Goal: Transaction & Acquisition: Purchase product/service

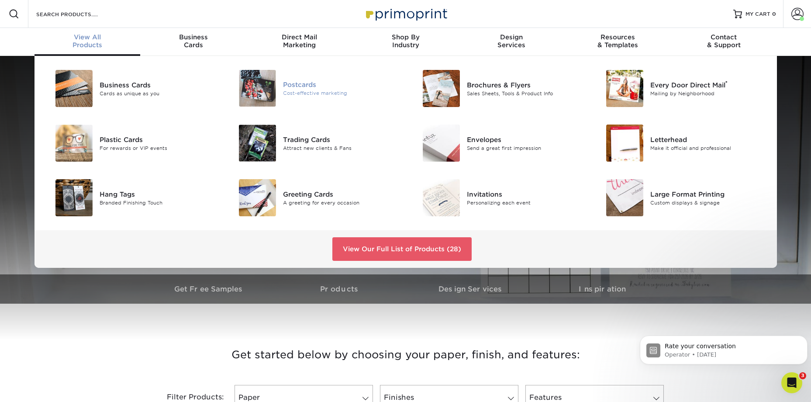
click at [310, 90] on div "Cost-effective marketing" at bounding box center [341, 93] width 116 height 7
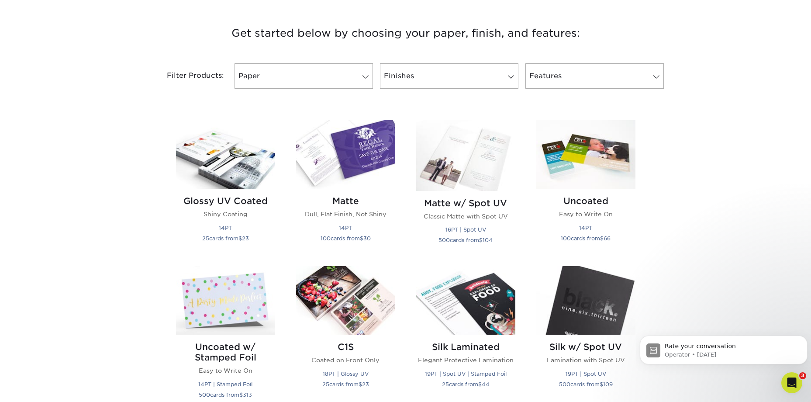
scroll to position [306, 0]
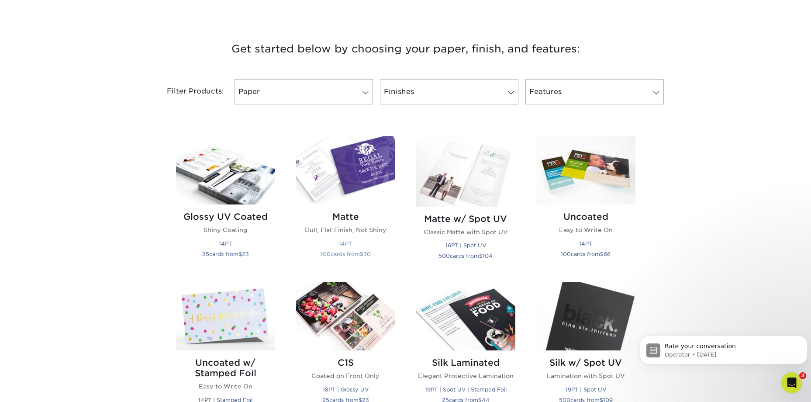
click at [373, 227] on p "Dull, Flat Finish, Not Shiny" at bounding box center [345, 229] width 99 height 9
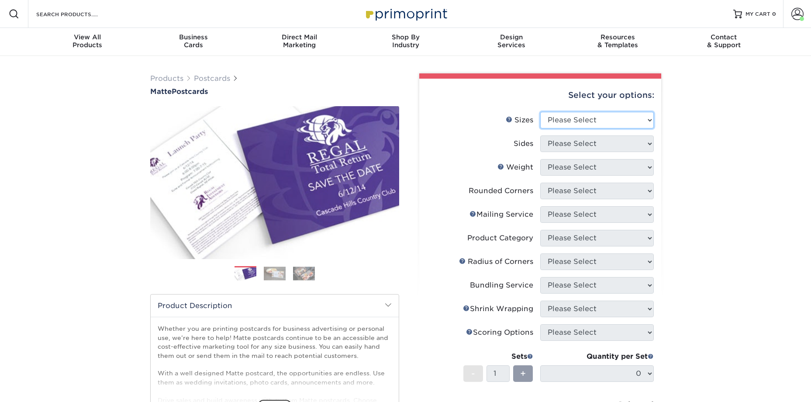
click at [579, 118] on select "Please Select 1.5" x 7" 2" x 4" 2" x 6" 2" x 7" 2" x 8" 2.12" x 5.5" 2.125" x 5…" at bounding box center [597, 120] width 114 height 17
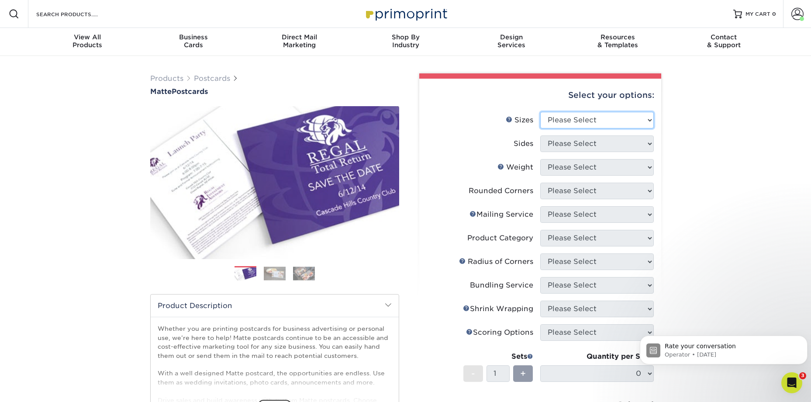
select select "4.00x6.00"
click at [540, 112] on select "Please Select 1.5" x 7" 2" x 4" 2" x 6" 2" x 7" 2" x 8" 2.12" x 5.5" 2.125" x 5…" at bounding box center [597, 120] width 114 height 17
click at [597, 144] on select "Please Select Print Both Sides Print Front Only" at bounding box center [597, 143] width 114 height 17
select select "13abbda7-1d64-4f25-8bb2-c179b224825d"
click at [540, 135] on select "Please Select Print Both Sides Print Front Only" at bounding box center [597, 143] width 114 height 17
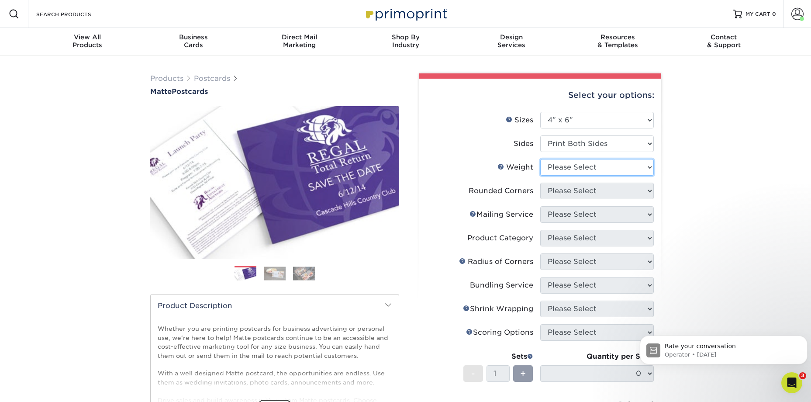
click at [605, 169] on select "Please Select 16PT 14PT" at bounding box center [597, 167] width 114 height 17
select select "14PT"
click at [540, 159] on select "Please Select 16PT 14PT" at bounding box center [597, 167] width 114 height 17
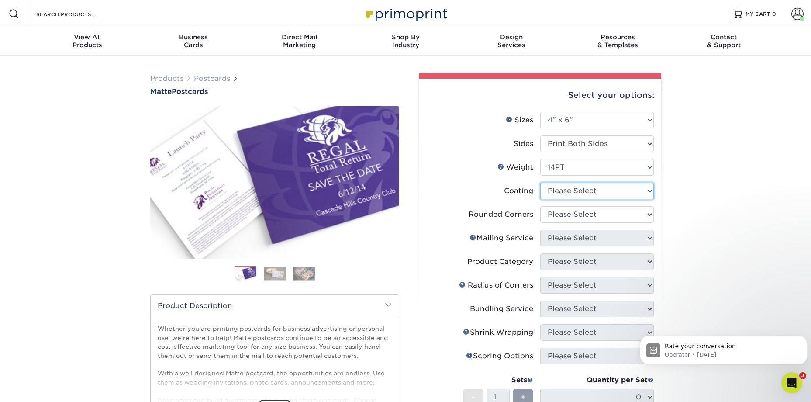
click at [591, 191] on select at bounding box center [597, 191] width 114 height 17
select select "121bb7b5-3b4d-429f-bd8d-bbf80e953313"
click at [540, 183] on select at bounding box center [597, 191] width 114 height 17
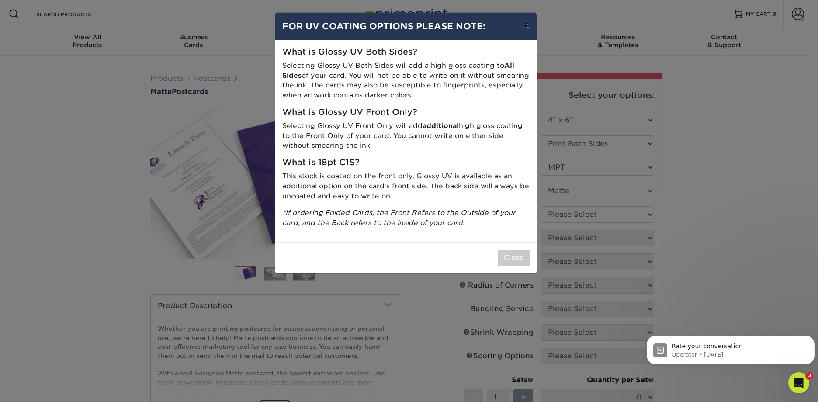
click at [526, 28] on button "×" at bounding box center [526, 25] width 20 height 24
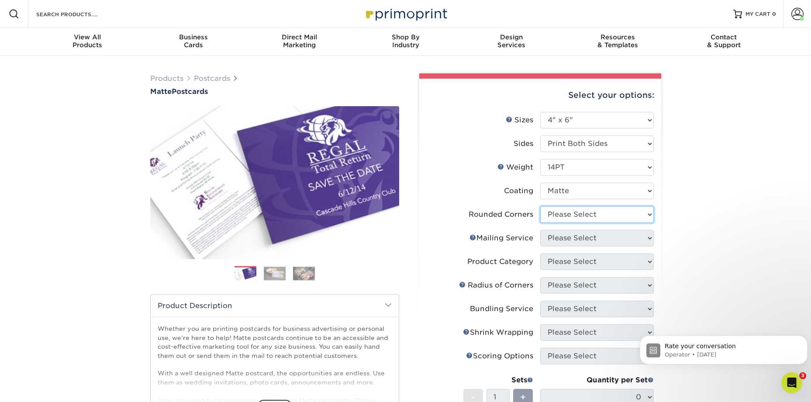
click at [600, 217] on select "Please Select Yes - Round 4 Corners No" at bounding box center [597, 214] width 114 height 17
select select "0"
click at [540, 206] on select "Please Select Yes - Round 4 Corners No" at bounding box center [597, 214] width 114 height 17
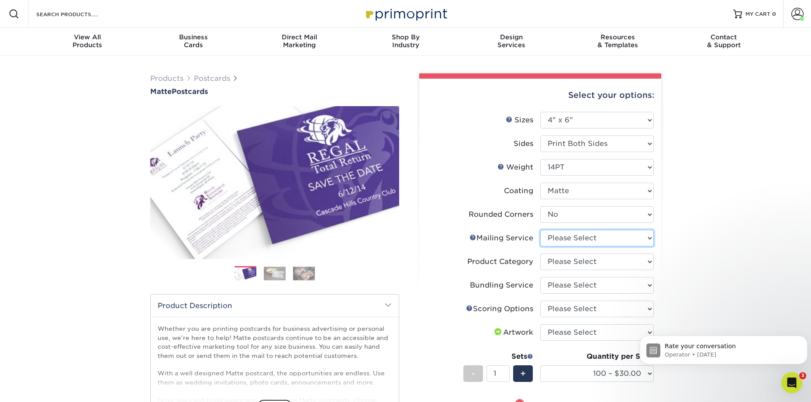
click at [573, 242] on select "Please Select No Direct Mailing Service No, I will mail/stamp/imprint Direct Ma…" at bounding box center [597, 238] width 114 height 17
select select "934e270e-9523-48b9-93c7-78b0896e16a6"
click at [540, 230] on select "Please Select No Direct Mailing Service No, I will mail/stamp/imprint Direct Ma…" at bounding box center [597, 238] width 114 height 17
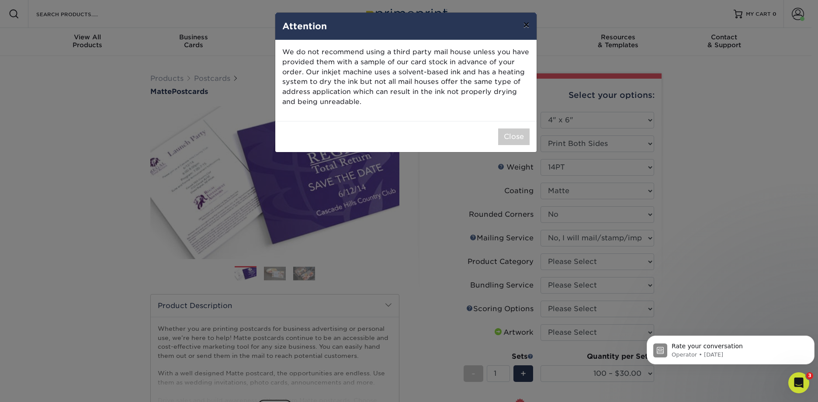
click at [526, 26] on button "×" at bounding box center [526, 25] width 20 height 24
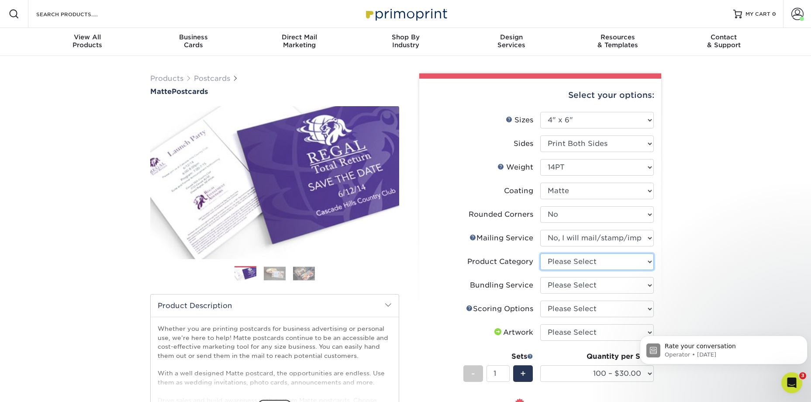
click at [599, 260] on select "Please Select Postcards" at bounding box center [597, 261] width 114 height 17
select select "9b7272e0-d6c8-4c3c-8e97-d3a1bcdab858"
click at [540, 253] on select "Please Select Postcards" at bounding box center [597, 261] width 114 height 17
click at [594, 285] on select "Please Select No Bundling Services Yes, Bundles of 50 (+2 Days) Yes, Bundles of…" at bounding box center [597, 285] width 114 height 17
select select "58689abb-25c0-461c-a4c3-a80b627d6649"
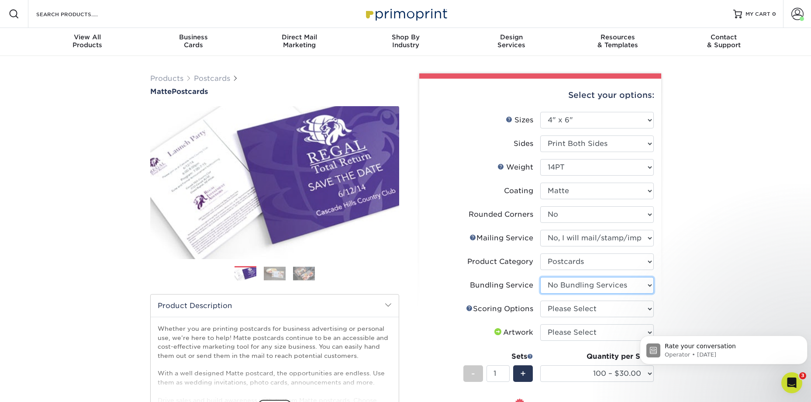
click at [540, 277] on select "Please Select No Bundling Services Yes, Bundles of 50 (+2 Days) Yes, Bundles of…" at bounding box center [597, 285] width 114 height 17
click at [608, 306] on select "Please Select No Scoring One Score" at bounding box center [597, 309] width 114 height 17
select select "16ebe401-5398-422d-8cb0-f3adbb82deb5"
click at [540, 301] on select "Please Select No Scoring One Score" at bounding box center [597, 309] width 114 height 17
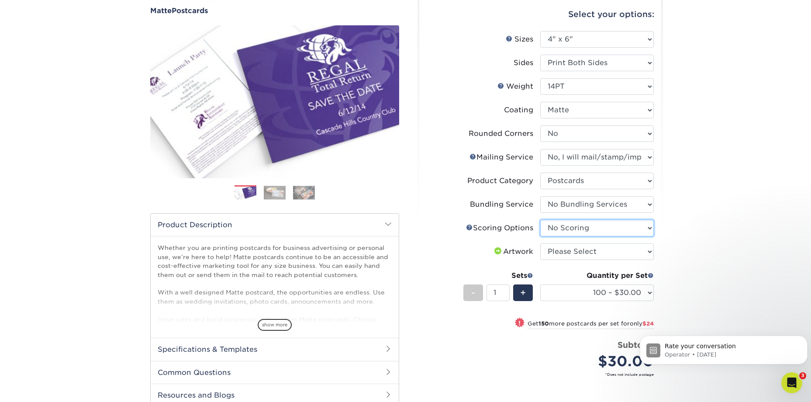
scroll to position [87, 0]
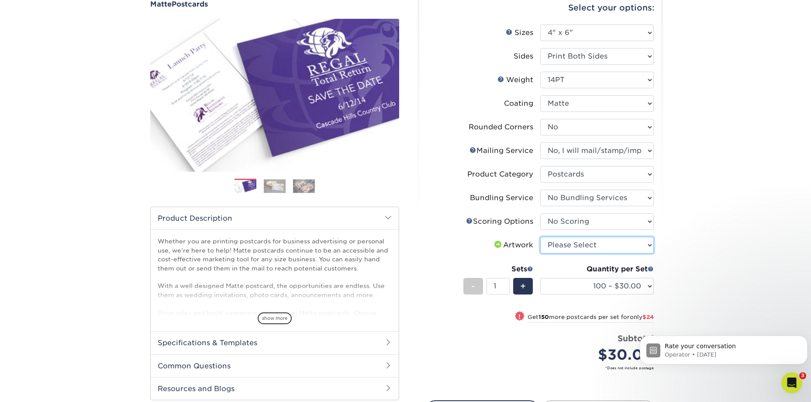
click at [630, 246] on select "Please Select I will upload files I need a design - $150" at bounding box center [597, 245] width 114 height 17
select select "upload"
click at [540, 237] on select "Please Select I will upload files I need a design - $150" at bounding box center [597, 245] width 114 height 17
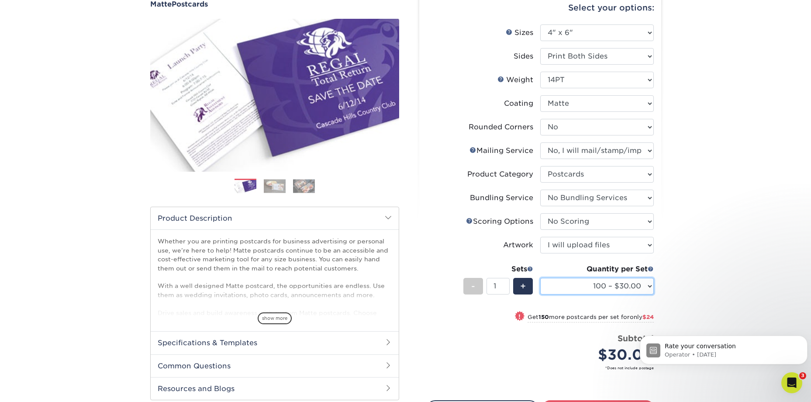
click at [603, 285] on select "100 – $30.00 250 – $54.00 500 – $64.00 1000 – $73.00 2500 – $149.00 5000 – $222…" at bounding box center [597, 286] width 114 height 17
select select "500 – $64.00"
click at [540, 278] on select "100 – $30.00 250 – $54.00 500 – $64.00 1000 – $73.00 2500 – $149.00 5000 – $222…" at bounding box center [597, 286] width 114 height 17
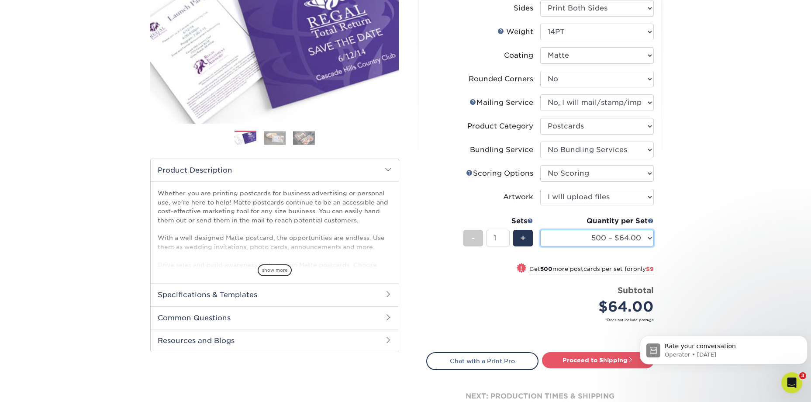
scroll to position [175, 0]
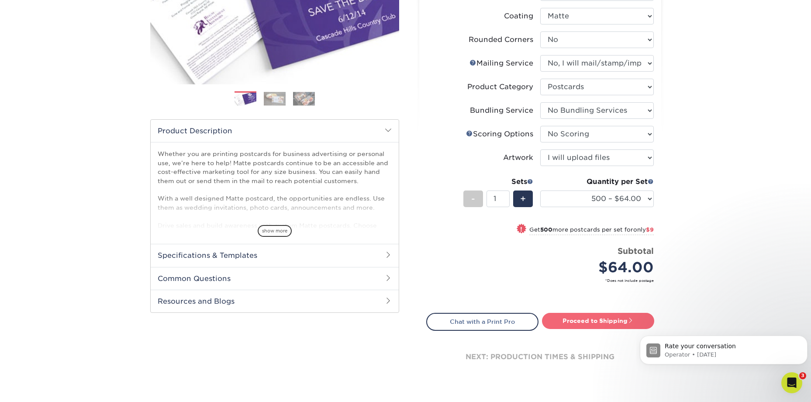
click at [575, 318] on link "Proceed to Shipping" at bounding box center [598, 321] width 112 height 16
type input "Set 1"
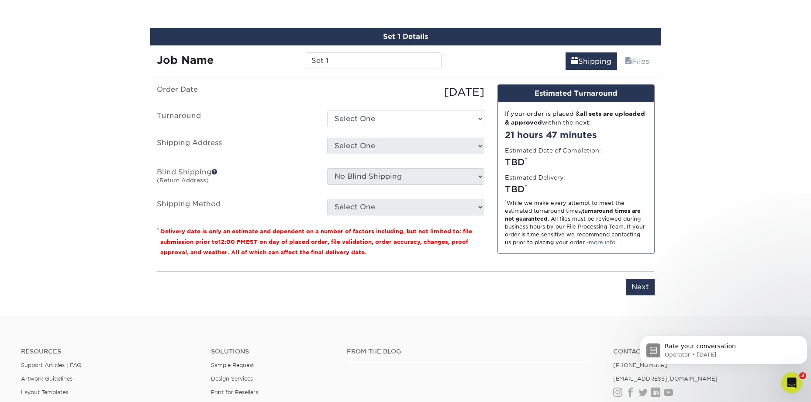
scroll to position [512, 0]
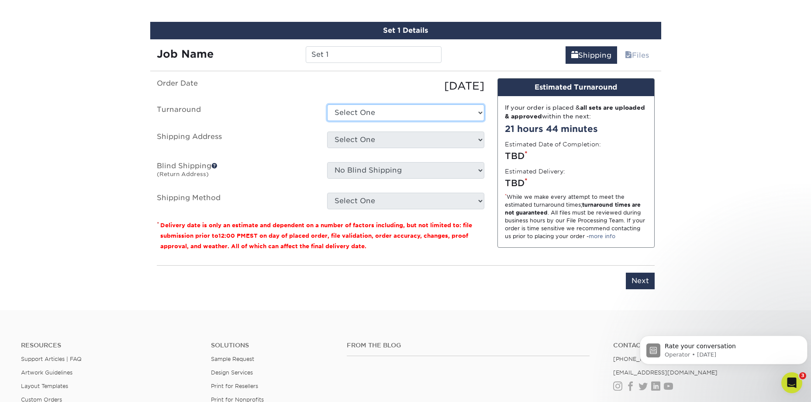
click at [437, 114] on select "Select One 2-4 Business Days 2 Day Next Business Day" at bounding box center [405, 112] width 157 height 17
select select "ea13ccfc-ee44-4f53-b1e8-34d80a59a829"
click at [327, 104] on select "Select One 2-4 Business Days 2 Day Next Business Day" at bounding box center [405, 112] width 157 height 17
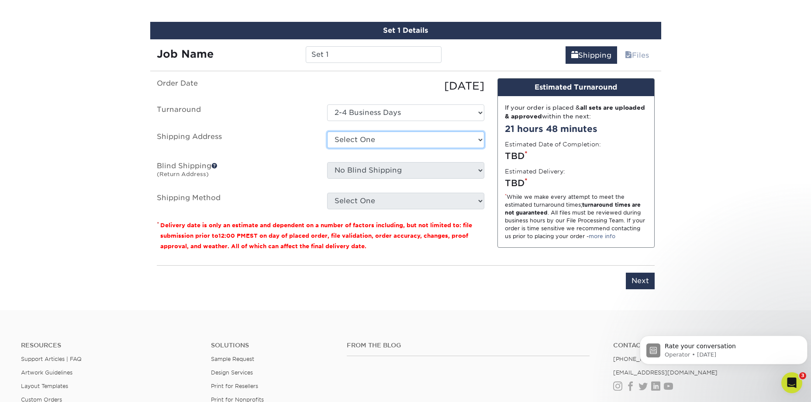
click at [440, 137] on select "Select One Client Appreciation Event Client Appreciation Event Client Appreciat…" at bounding box center [405, 140] width 157 height 17
select select "284485"
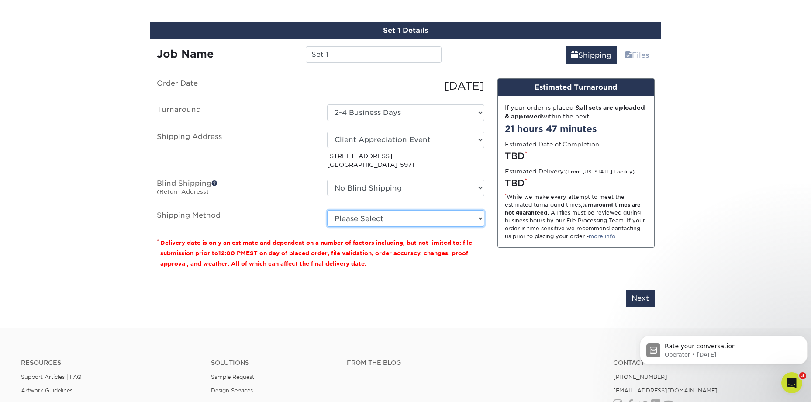
click at [415, 218] on select "Please Select Ground Shipping (+$17.77) 3 Day Shipping Service (+$21.03) 2 Day …" at bounding box center [405, 218] width 157 height 17
select select "03"
click at [327, 210] on select "Please Select Ground Shipping (+$17.77) 3 Day Shipping Service (+$21.03) 2 Day …" at bounding box center [405, 218] width 157 height 17
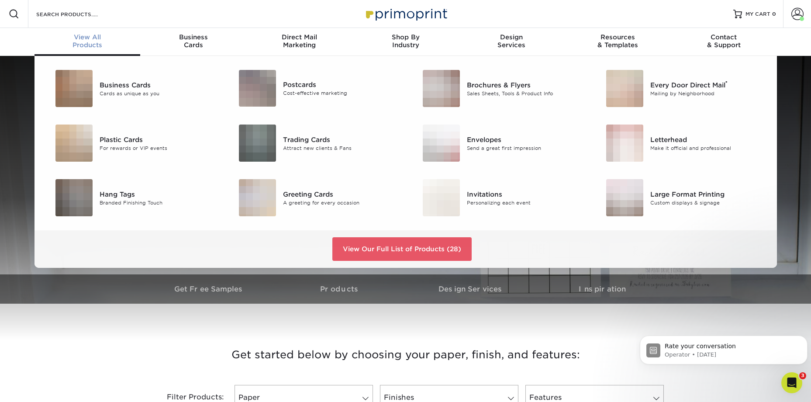
click at [92, 45] on div "View All Products" at bounding box center [88, 41] width 106 height 16
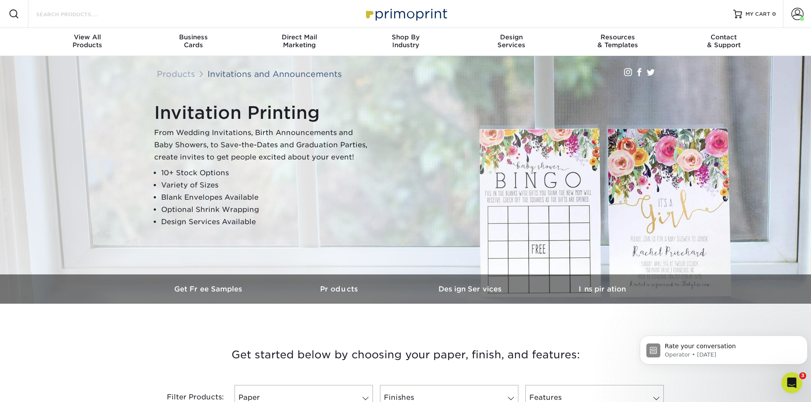
click at [69, 16] on input "Search Products" at bounding box center [77, 14] width 85 height 10
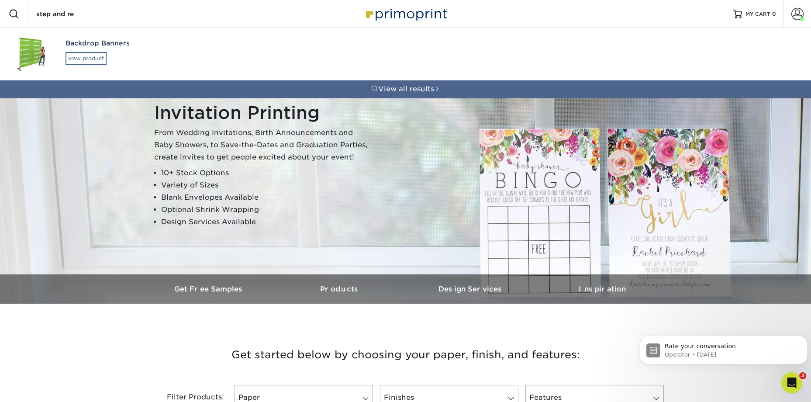
type input "step and re"
click at [97, 59] on div "view product" at bounding box center [86, 58] width 41 height 13
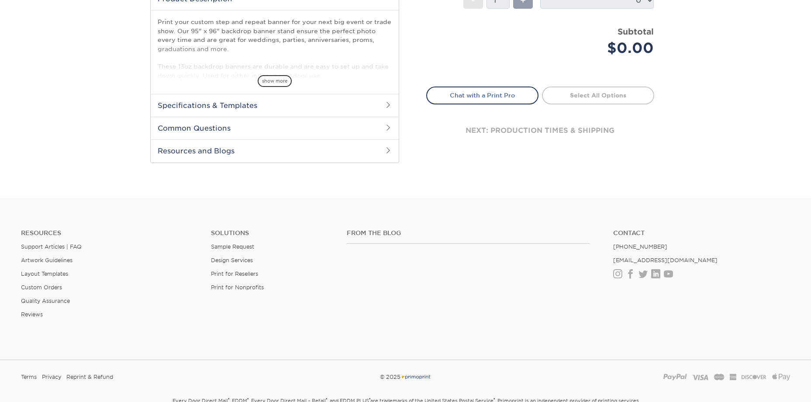
scroll to position [306, 0]
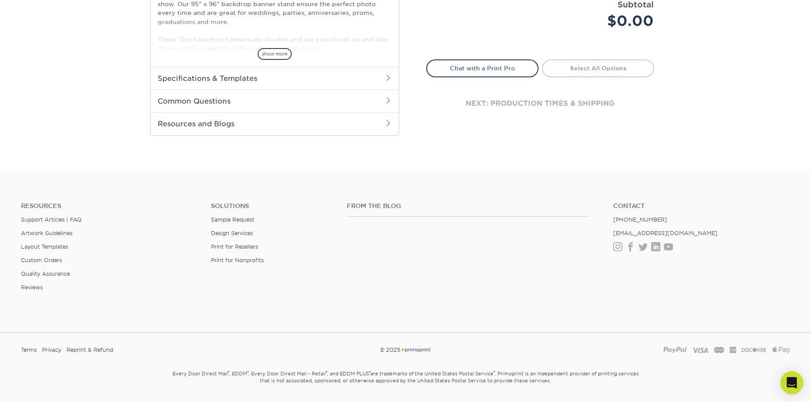
click at [793, 383] on icon "Open Intercom Messenger" at bounding box center [792, 382] width 10 height 11
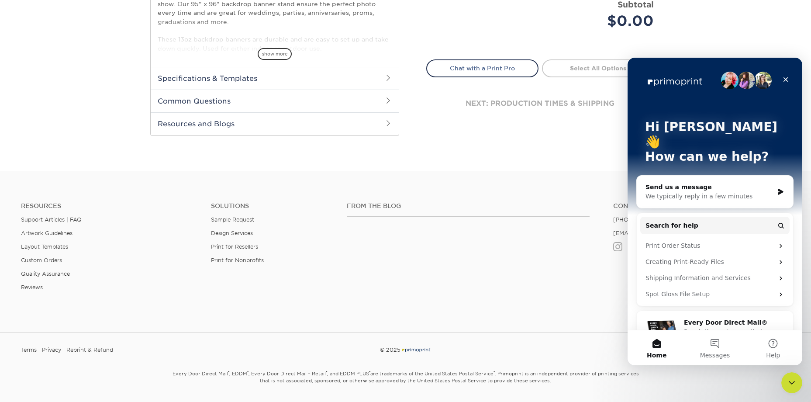
scroll to position [0, 0]
click at [720, 344] on button "3 Messages" at bounding box center [715, 347] width 58 height 35
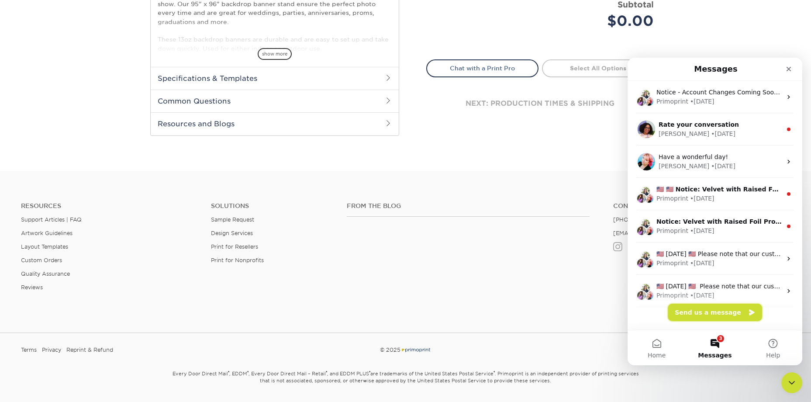
click at [697, 312] on button "Send us a message" at bounding box center [715, 312] width 94 height 17
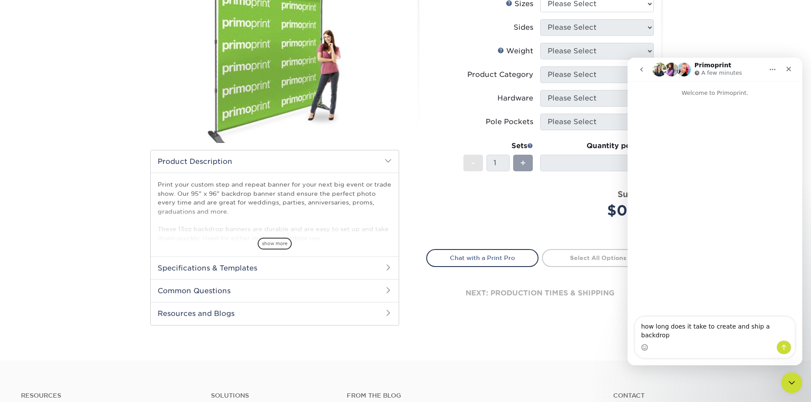
scroll to position [175, 0]
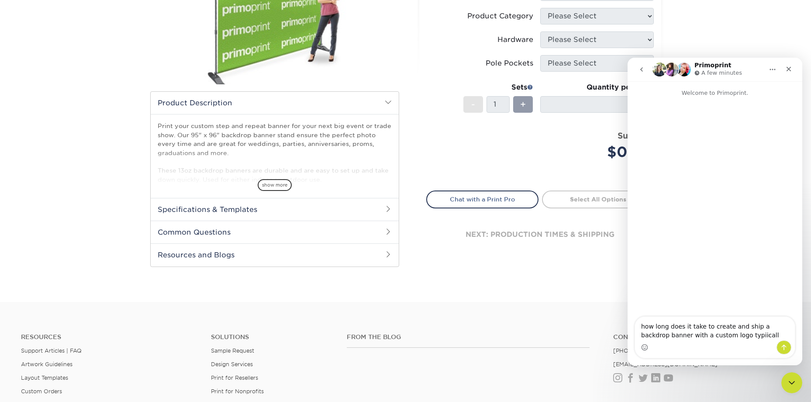
type textarea "how long does it take to create and ship a backdrop banner with a custom logo t…"
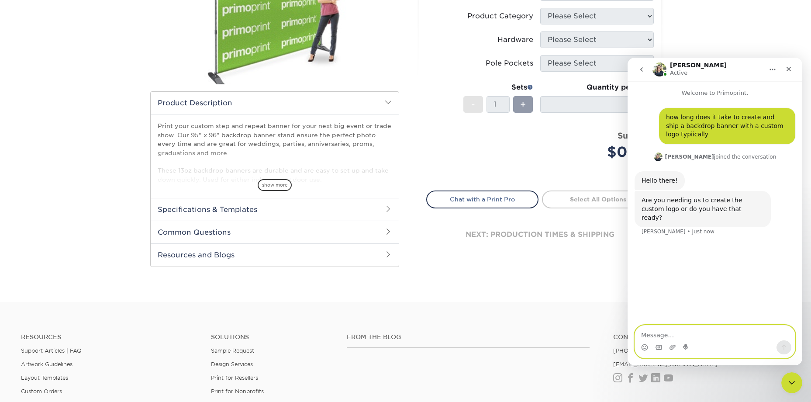
click at [664, 332] on textarea "Message…" at bounding box center [715, 333] width 160 height 15
type textarea "i do have the logo already"
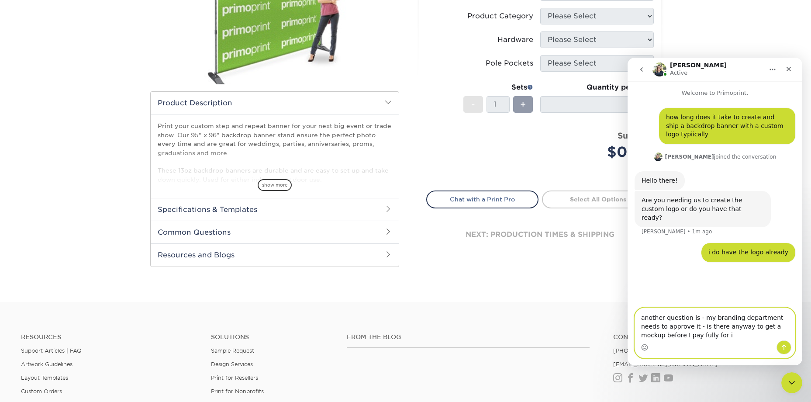
type textarea "another question is - my branding department needs to approve it - is there any…"
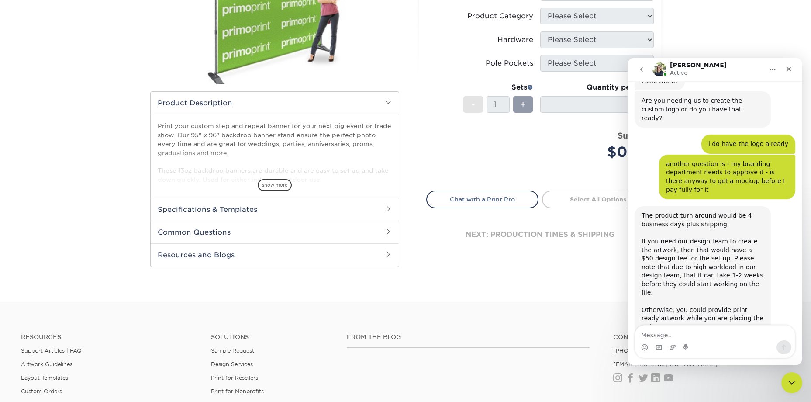
scroll to position [104, 0]
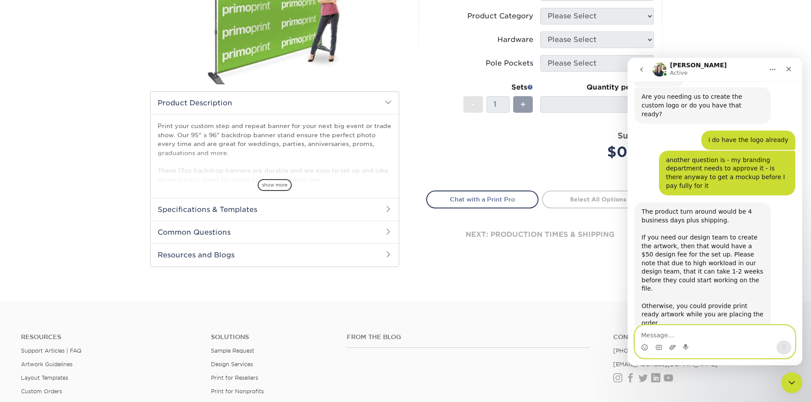
click at [673, 346] on icon "Upload attachment" at bounding box center [673, 347] width 6 height 5
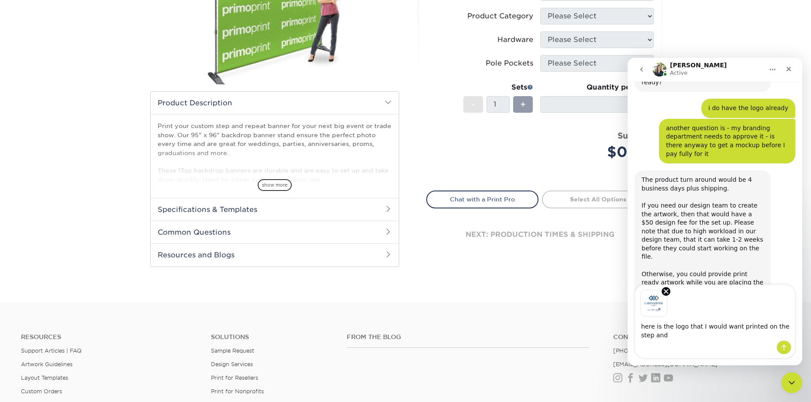
scroll to position [144, 0]
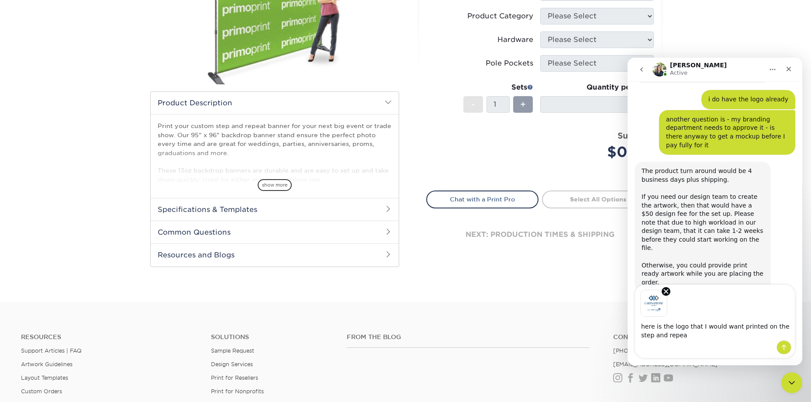
type textarea "here is the logo that I would want printed on the step and repeat"
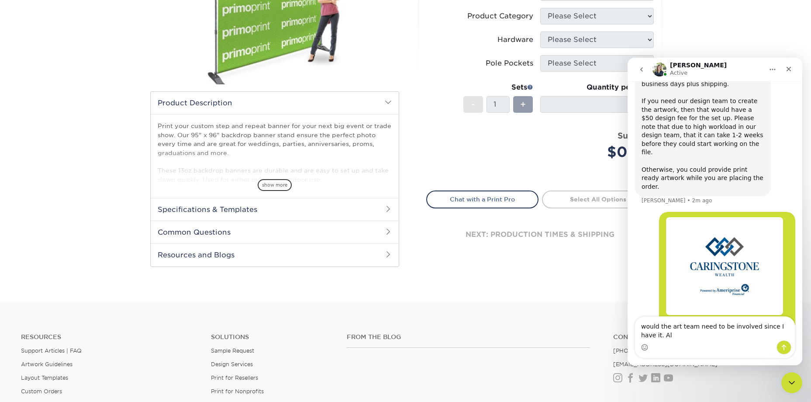
scroll to position [249, 0]
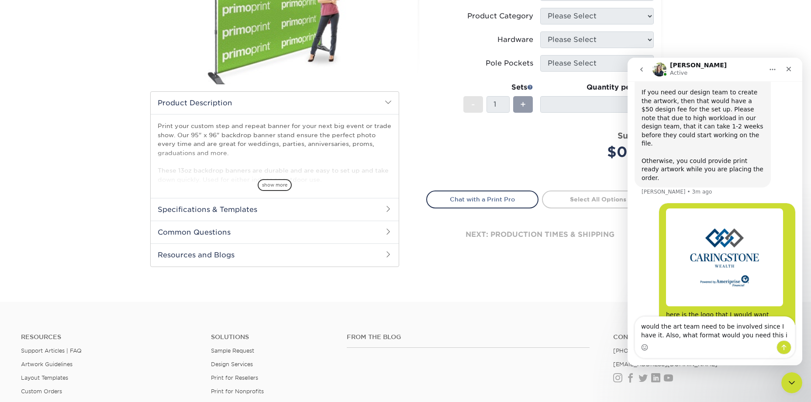
type textarea "would the art team need to be involved since I have it. Also, what format would…"
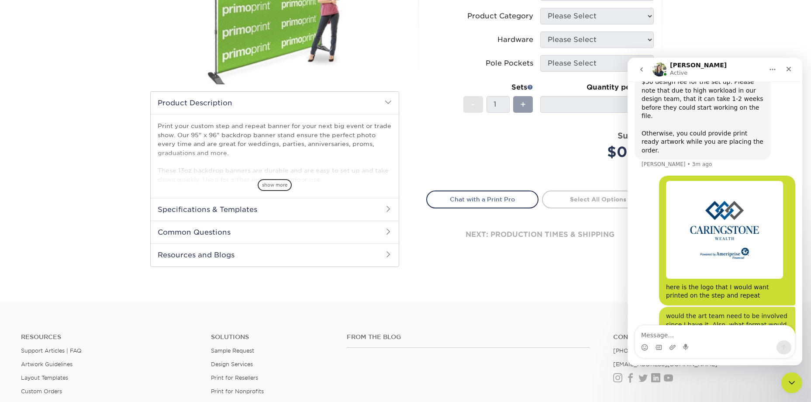
scroll to position [277, 0]
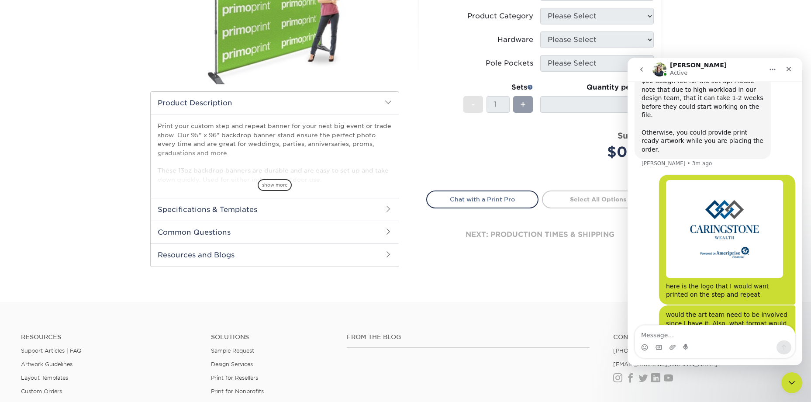
click at [770, 72] on icon "Home" at bounding box center [772, 69] width 7 height 7
click at [737, 49] on div "Products Banner Stands Backdrop Banner Stands" at bounding box center [405, 91] width 811 height 421
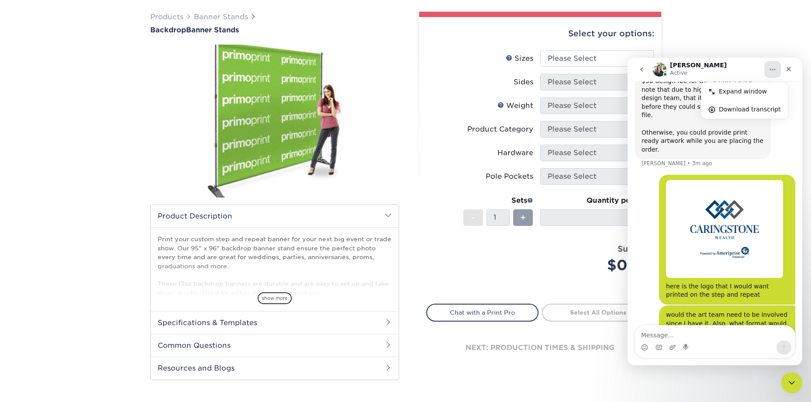
scroll to position [87, 0]
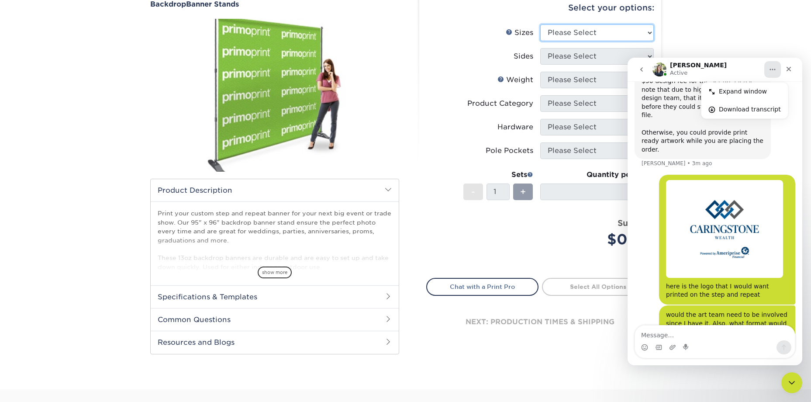
click at [594, 38] on select "Please Select 95" x 96"" at bounding box center [597, 32] width 114 height 17
select select "95.00x96.00"
click at [540, 24] on select "Please Select 95" x 96"" at bounding box center [597, 32] width 114 height 17
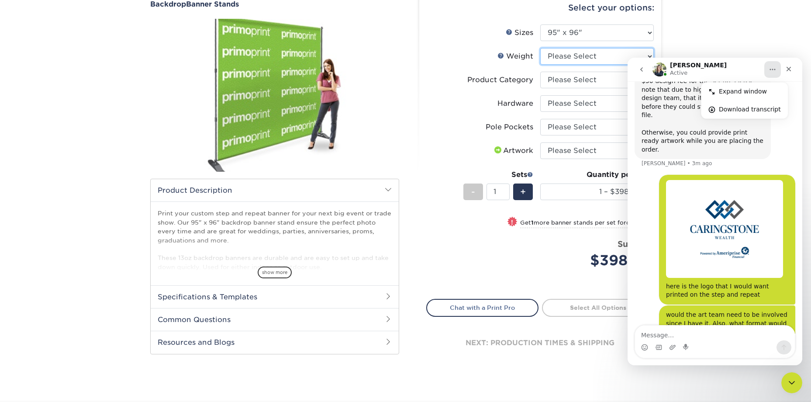
click at [575, 58] on select "Please Select 13OZOUTDOOR" at bounding box center [597, 56] width 114 height 17
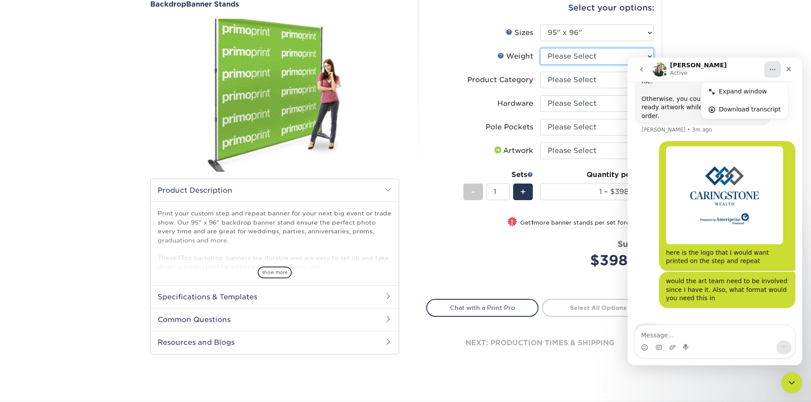
select select "13OZOUTDOOR"
click at [540, 48] on select "Please Select 13OZOUTDOOR" at bounding box center [597, 56] width 114 height 17
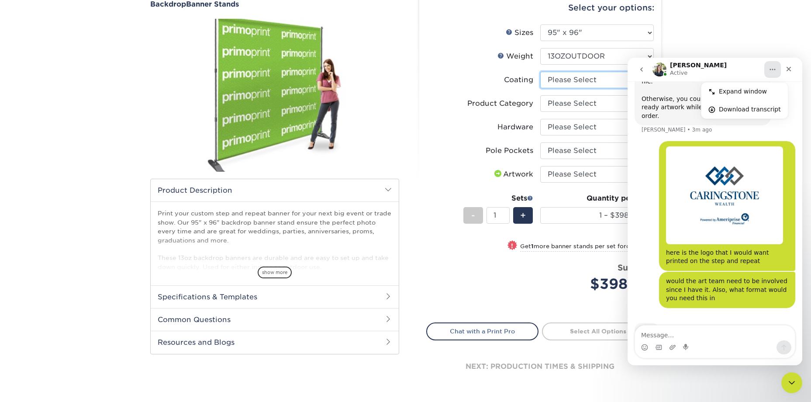
click at [573, 81] on select at bounding box center [597, 80] width 114 height 17
select select "3e7618de-abca-4bda-9f97-8b9129e913d8"
click at [540, 72] on select at bounding box center [597, 80] width 114 height 17
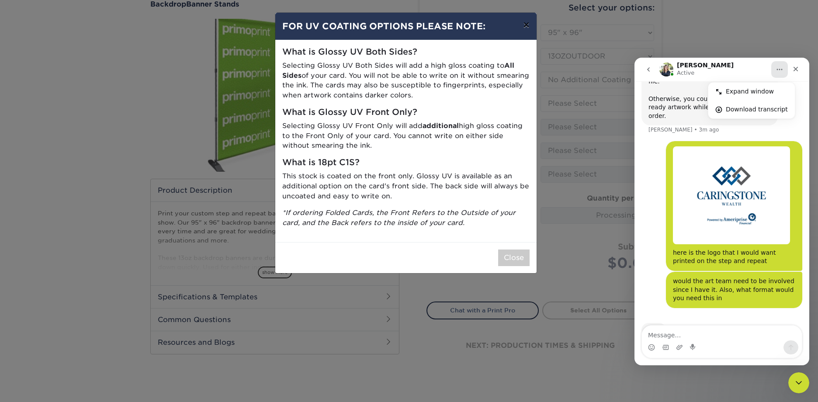
click at [527, 27] on button "×" at bounding box center [526, 25] width 20 height 24
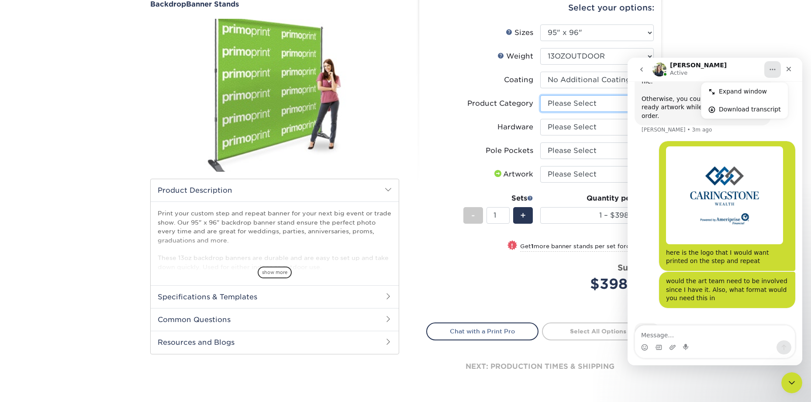
click at [562, 104] on select "Please Select Telescopic Backdrop Banner Stand" at bounding box center [597, 103] width 114 height 17
select select "dd620365-e357-481f-93a7-5e6da52d70ae"
click at [540, 95] on select "Please Select Telescopic Backdrop Banner Stand" at bounding box center [597, 103] width 114 height 17
click at [565, 128] on select "Please Select 8 x 10 Telescopic Banner Stand" at bounding box center [597, 127] width 114 height 17
select select "7ca14034-260e-47f9-a351-e340005115ac"
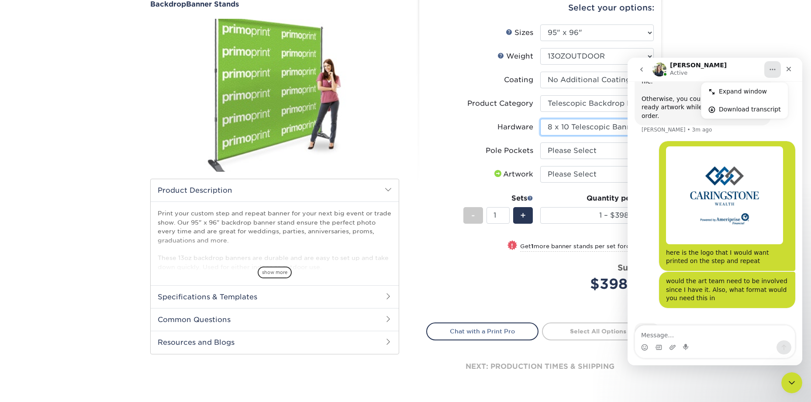
click at [540, 119] on select "Please Select 8 x 10 Telescopic Banner Stand" at bounding box center [597, 127] width 114 height 17
click at [563, 149] on select "Please Select Pole Pocket - 4 in. Top and Bottom" at bounding box center [597, 150] width 114 height 17
select select "0a2beae5-7fa6-47ab-a572-f062aca13b30"
click at [540, 142] on select "Please Select Pole Pocket - 4 in. Top and Bottom" at bounding box center [597, 150] width 114 height 17
click at [568, 177] on select "Please Select I will upload files I need a design - $50" at bounding box center [597, 174] width 114 height 17
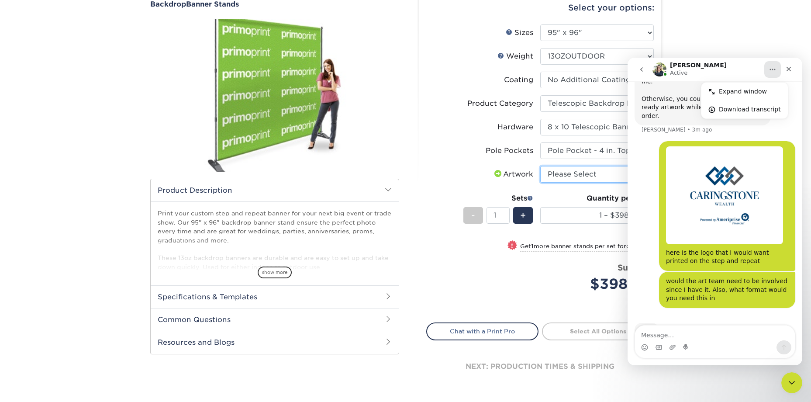
select select "upload"
click at [540, 166] on select "Please Select I will upload files I need a design - $50" at bounding box center [597, 174] width 114 height 17
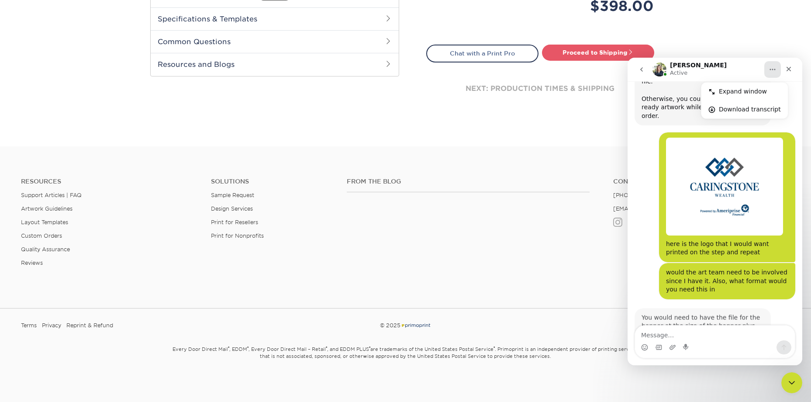
scroll to position [393, 0]
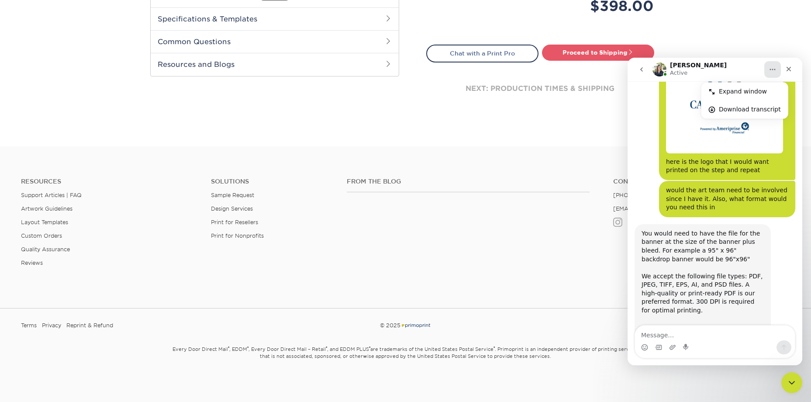
click at [537, 281] on div "Resources Support Articles | FAQ Artwork Guidelines Layout Templates Custom Ord…" at bounding box center [405, 229] width 811 height 145
click at [785, 69] on div "Close" at bounding box center [789, 69] width 16 height 16
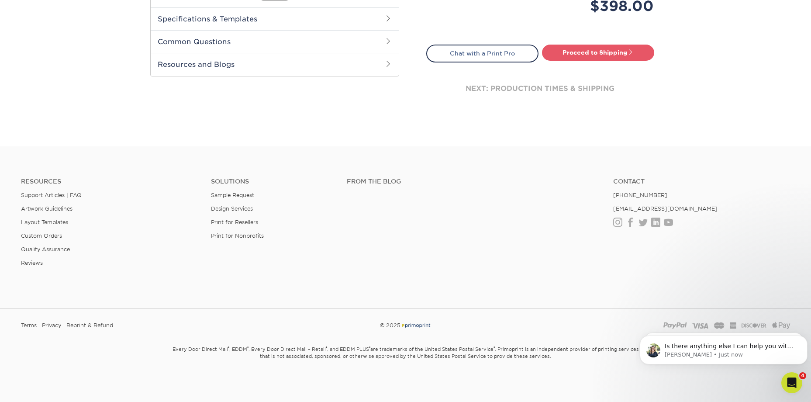
scroll to position [422, 0]
click at [735, 353] on p "[PERSON_NAME] • Just now" at bounding box center [731, 355] width 132 height 8
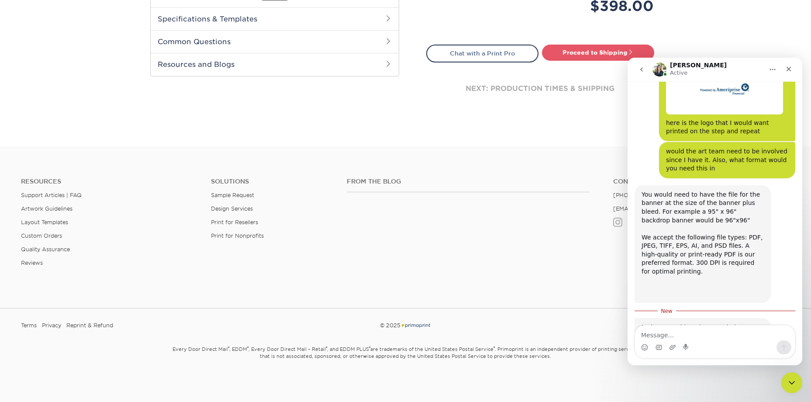
scroll to position [436, 0]
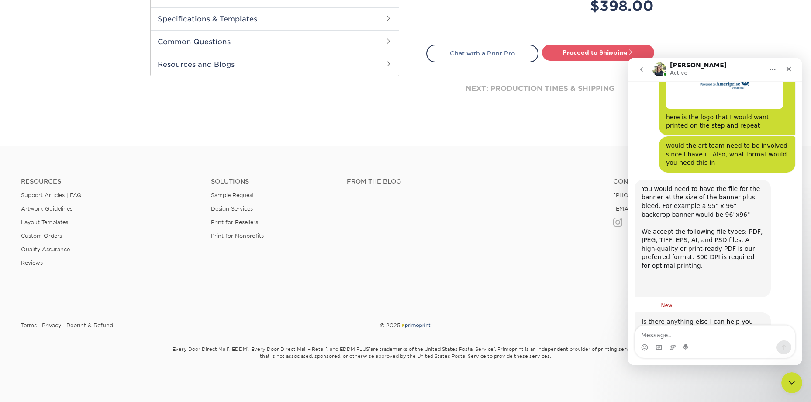
click at [693, 335] on textarea "Message…" at bounding box center [715, 333] width 160 height 15
type textarea "no thank you"
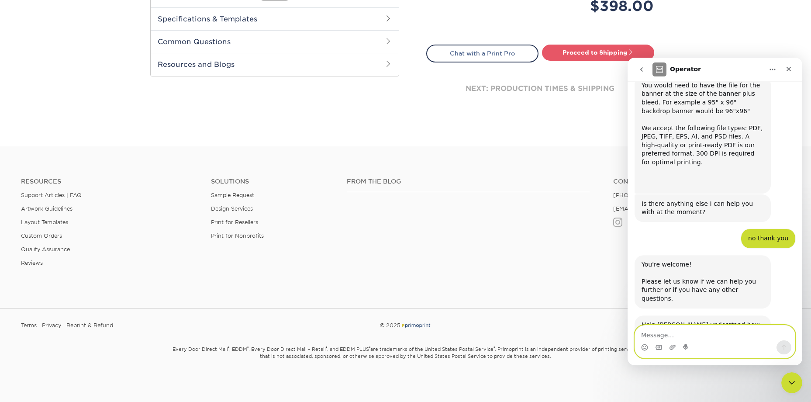
scroll to position [569, 0]
